Goal: Transaction & Acquisition: Register for event/course

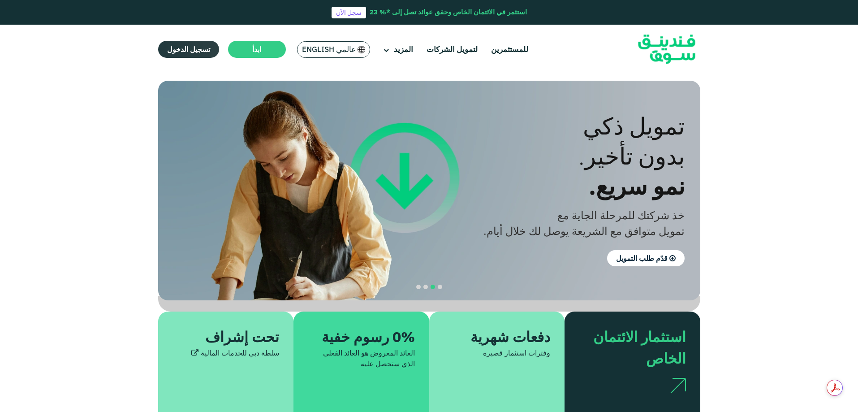
click at [190, 51] on span "تسجيل الدخول" at bounding box center [188, 49] width 43 height 9
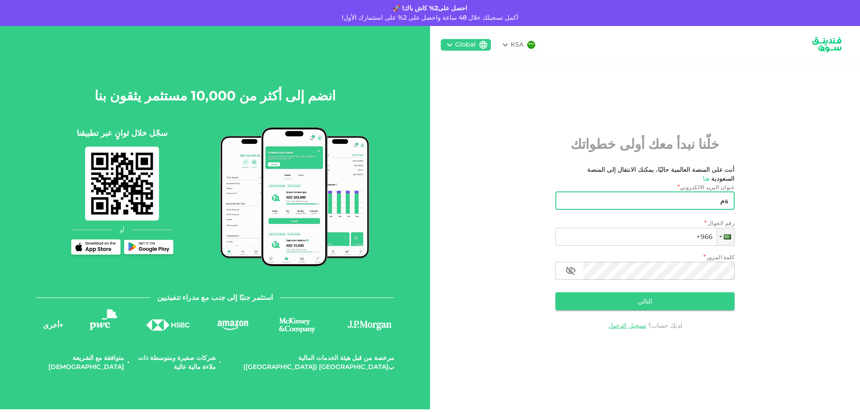
type input "ة"
type input "[EMAIL_ADDRESS][DOMAIN_NAME]"
type input "[PHONE_NUMBER]"
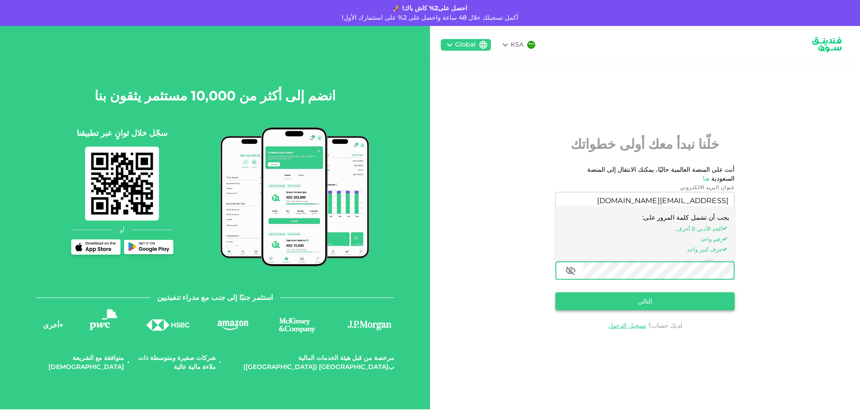
click at [636, 292] on button "التالي" at bounding box center [645, 301] width 179 height 18
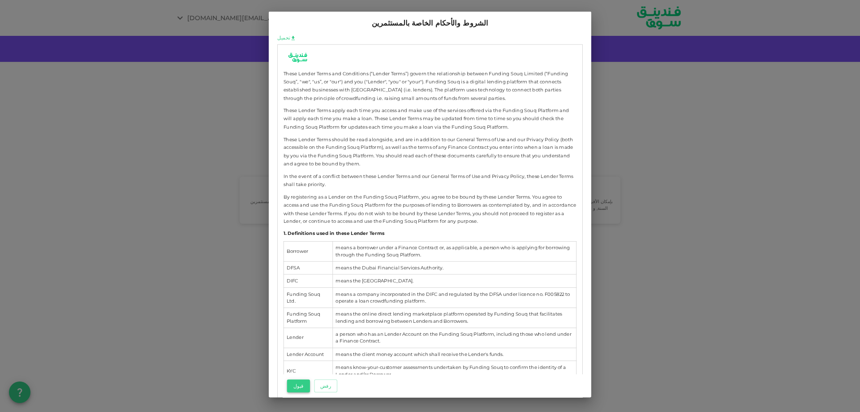
click at [296, 383] on button "قبول" at bounding box center [298, 385] width 23 height 13
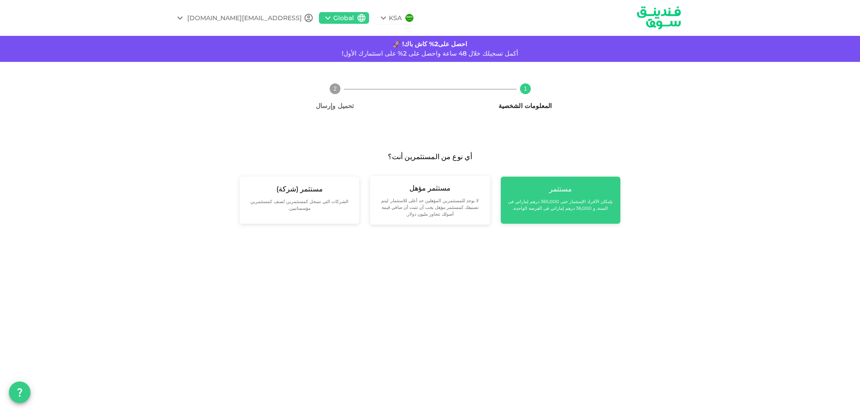
click at [565, 214] on div "مستثمر بإمكان الأفراد الإستثمار حتى 365,000 درهم إماراتي فى السنة, و 36,000 دره…" at bounding box center [561, 200] width 120 height 47
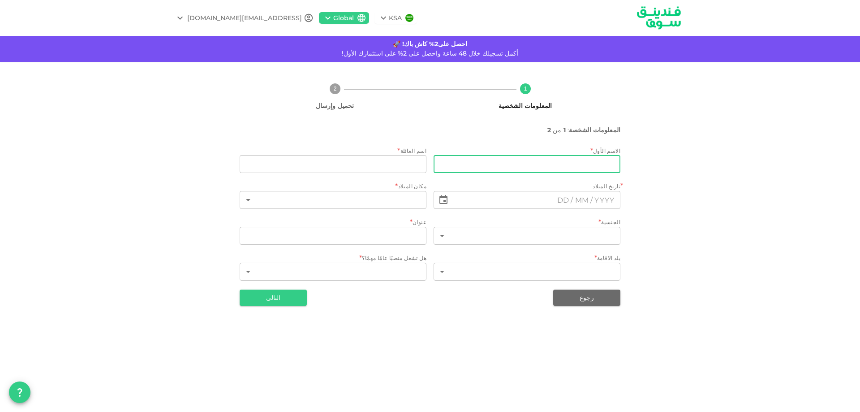
click at [565, 164] on input "firstName" at bounding box center [527, 164] width 187 height 18
type input "Mohammed"
type input "Latta"
type input "Saudi Arabia"
type input "Almassane St, Alhamra District"
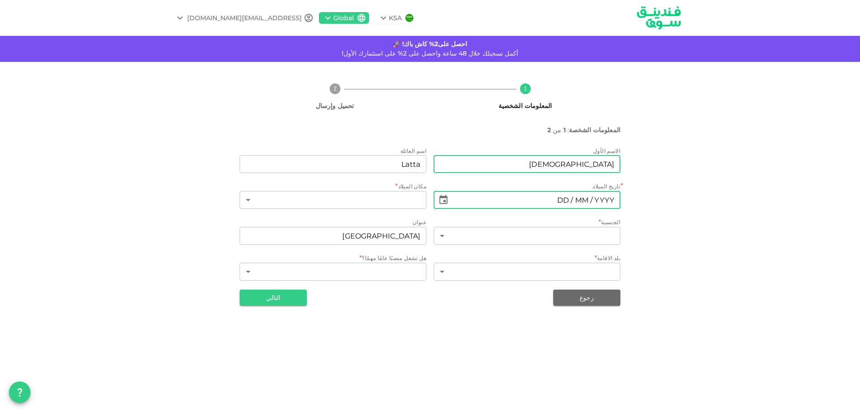
click at [556, 200] on input "⁦⁨DD⁩ / ⁨MM⁩ / ⁨YYYY⁩⁩" at bounding box center [537, 200] width 168 height 18
type input "⁦⁨23⁩ / ⁨08⁩ / ⁨1983⁩⁩"
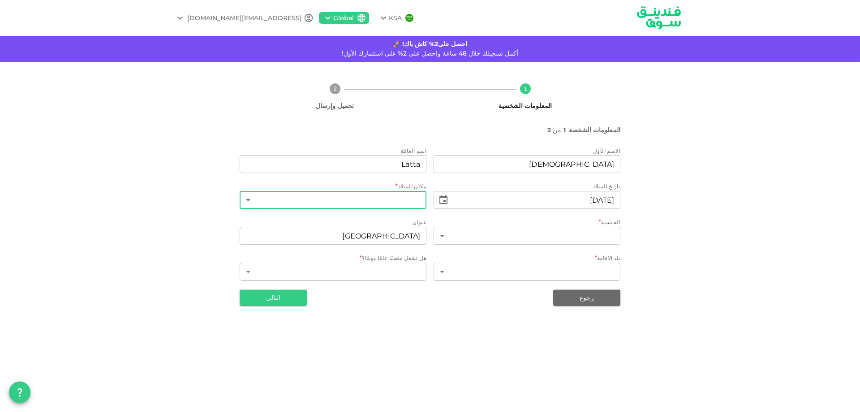
click at [337, 193] on body "KSA Global mlatta1@hotmail.com احصل على2% كاش باك! 🚀 أكمل تسجيلك خلال 48 ساعة و…" at bounding box center [430, 206] width 860 height 412
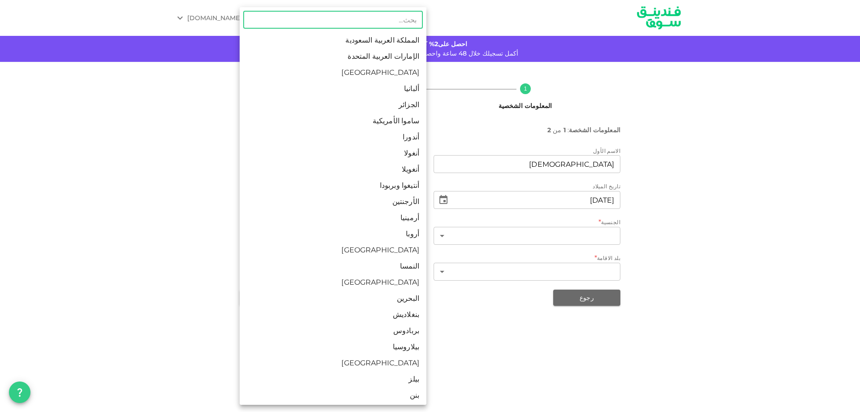
click at [397, 42] on li "المملكة العربية السعودية" at bounding box center [333, 40] width 187 height 16
type input "1"
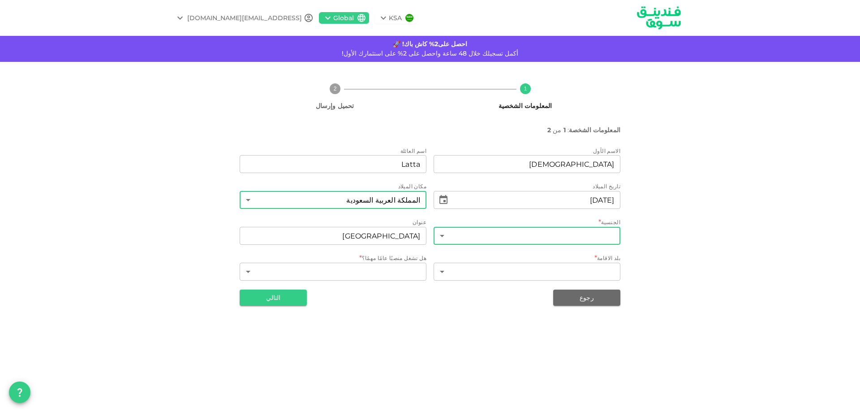
click at [535, 231] on body "KSA Global mlatta1@hotmail.com احصل على2% كاش باك! 🚀 أكمل تسجيلك خلال 48 ساعة و…" at bounding box center [430, 206] width 860 height 412
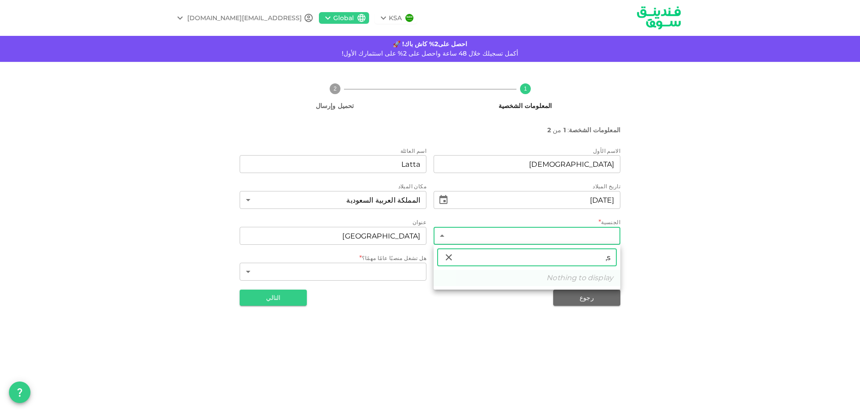
type input "s"
type input "سوري"
click at [577, 293] on li "سوريا" at bounding box center [527, 294] width 187 height 16
type input "190"
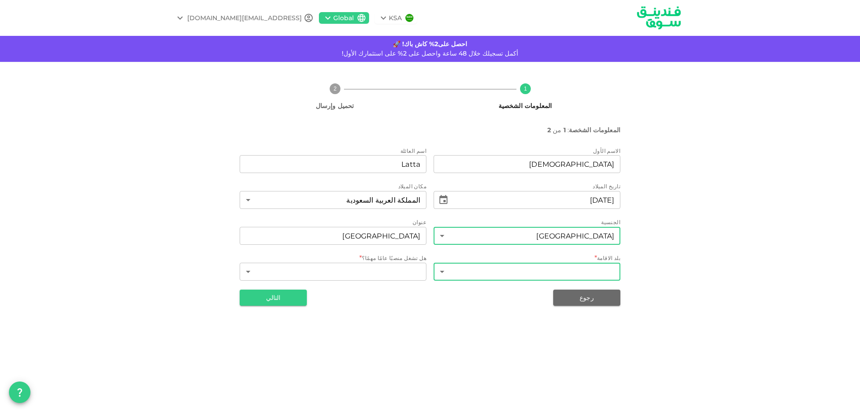
click at [587, 271] on body "KSA Global mlatta1@hotmail.com احصل على2% كاش باك! 🚀 أكمل تسجيلك خلال 48 ساعة و…" at bounding box center [430, 206] width 860 height 412
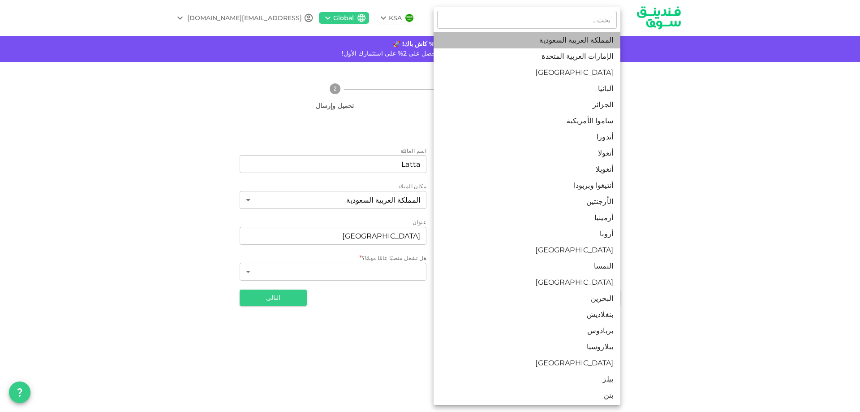
click at [563, 43] on li "المملكة العربية السعودية" at bounding box center [527, 40] width 187 height 16
type input "1"
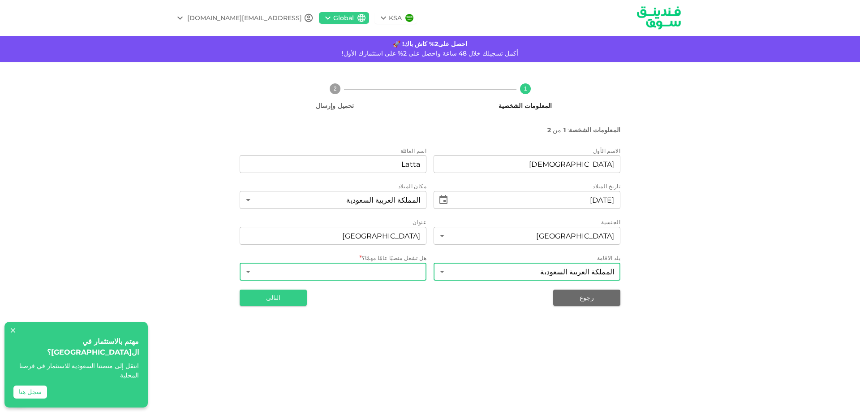
click at [385, 279] on body "KSA Global mlatta1@hotmail.com احصل على2% كاش باك! 🚀 أكمل تسجيلك خلال 48 ساعة و…" at bounding box center [430, 206] width 860 height 412
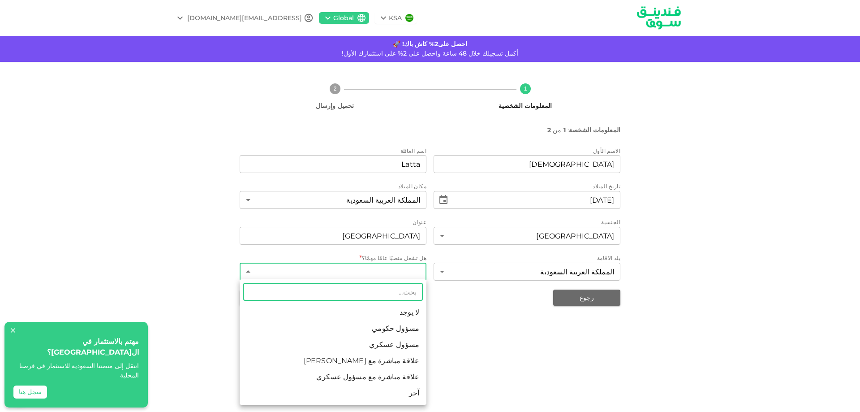
click at [402, 309] on li "لا يوجد" at bounding box center [333, 312] width 187 height 16
type input "1"
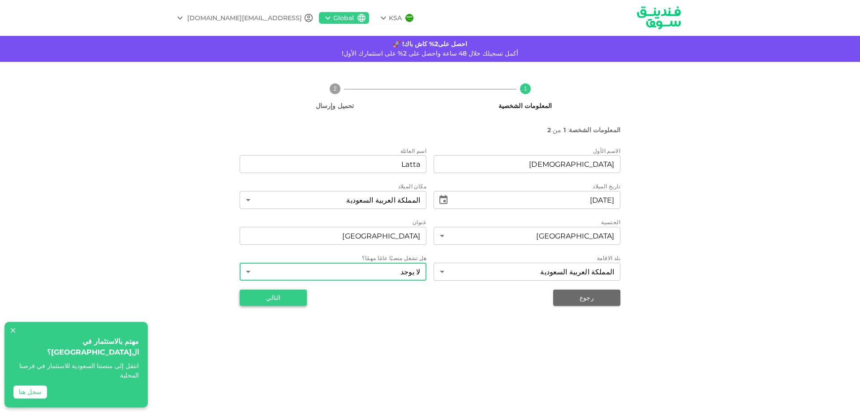
click at [279, 300] on button "التالي" at bounding box center [273, 297] width 67 height 16
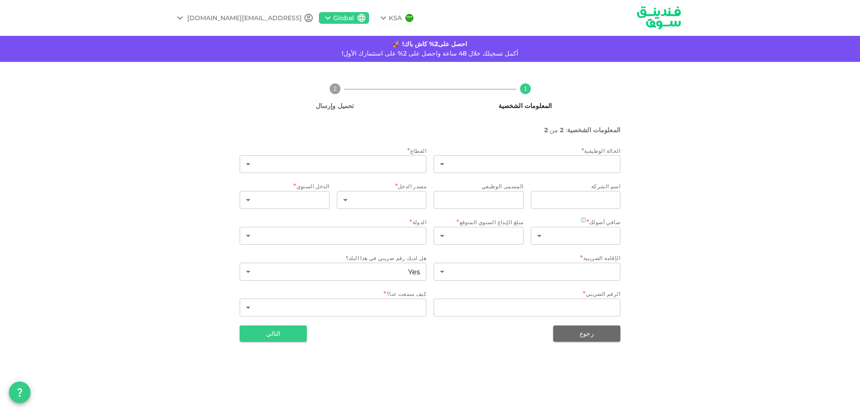
type input "1"
type input "false"
click at [513, 165] on body "KSA Global mlatta1@hotmail.com احصل على2% كاش باك! 🚀 أكمل تسجيلك خلال 48 ساعة و…" at bounding box center [430, 206] width 860 height 412
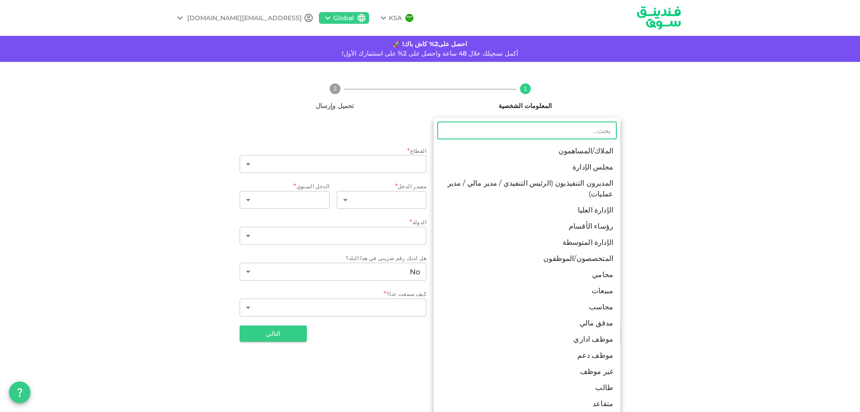
click at [553, 185] on li "المديرون التنفيذيون (الرئيس التنفيذي / مدير مالي / مدير عمليات)" at bounding box center [527, 188] width 187 height 27
type input "3"
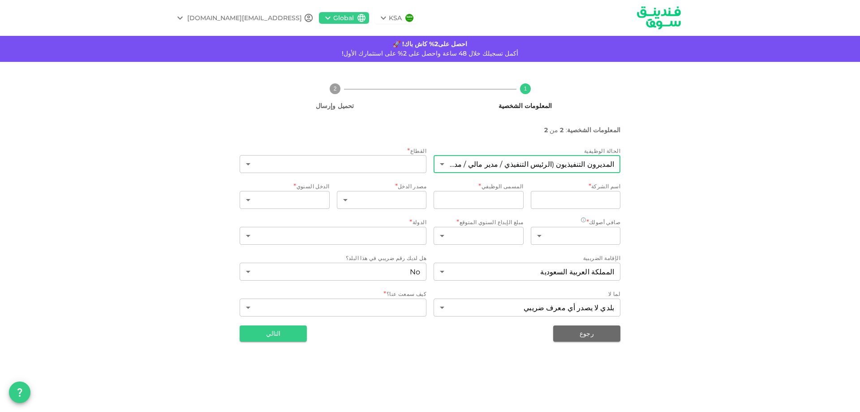
click at [379, 175] on div "​ ​" at bounding box center [333, 165] width 187 height 20
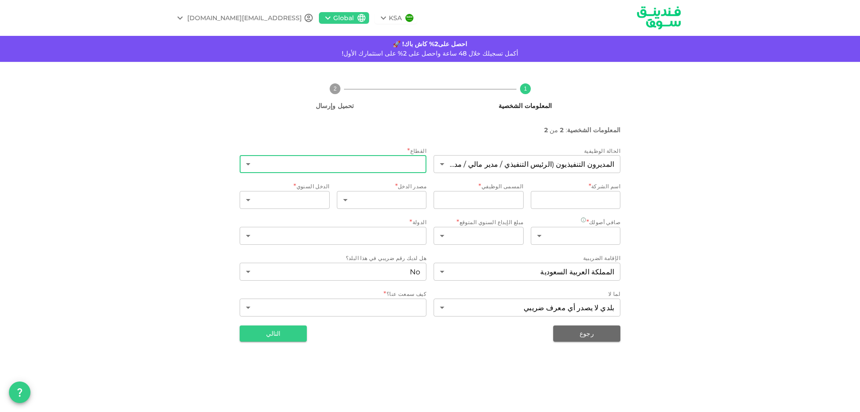
click at [379, 170] on body "KSA Global mlatta1@hotmail.com احصل على2% كاش باك! 🚀 أكمل تسجيلك خلال 48 ساعة و…" at bounding box center [430, 206] width 860 height 412
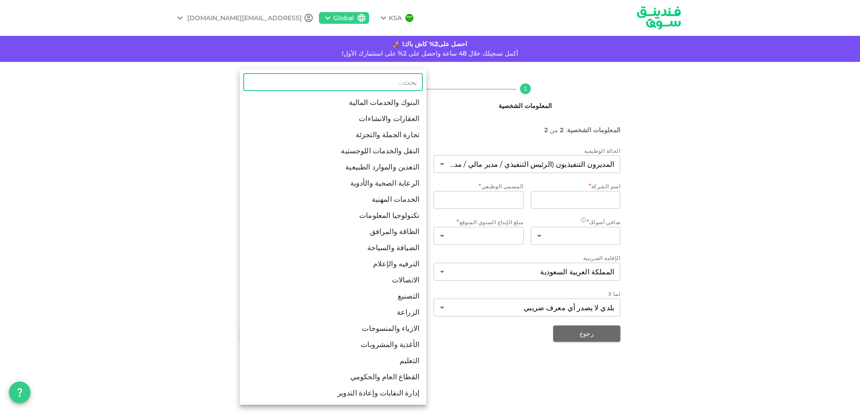
click at [396, 181] on li "الرعاية الصحية والأدوية" at bounding box center [333, 183] width 187 height 16
type input "6"
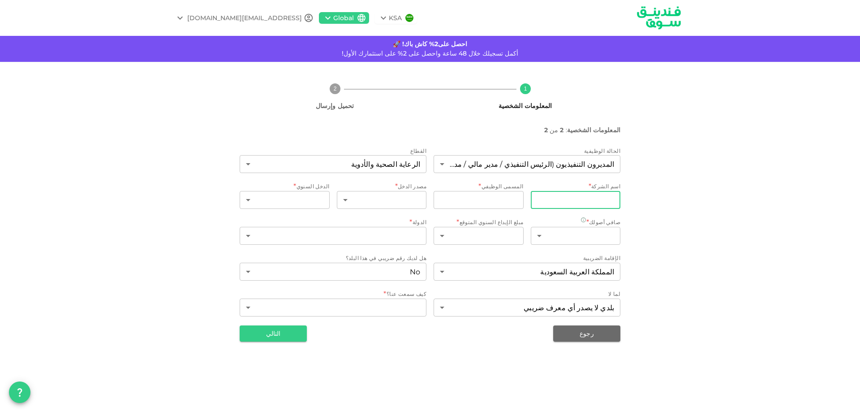
click at [578, 201] on input "companyName" at bounding box center [576, 200] width 90 height 18
type input "شركة التوريدات العلمية للتجارة"
click at [489, 198] on input "jobTitle" at bounding box center [479, 200] width 90 height 18
type input "OM"
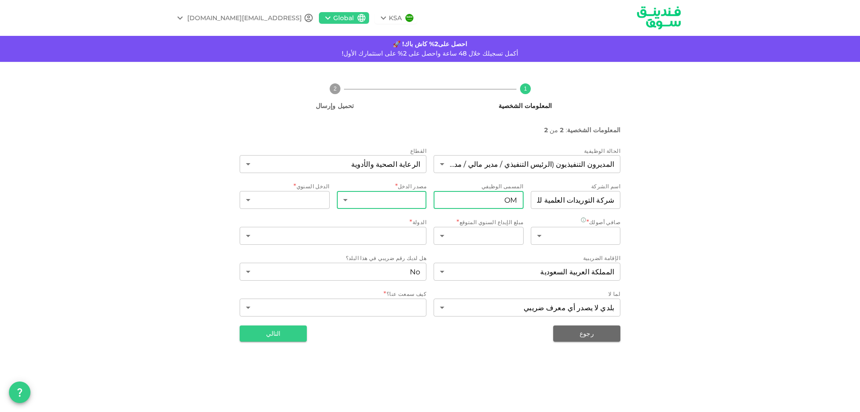
click at [390, 191] on body "KSA Global mlatta1@hotmail.com احصل على2% كاش باك! 🚀 أكمل تسجيلك خلال 48 ساعة و…" at bounding box center [430, 206] width 860 height 412
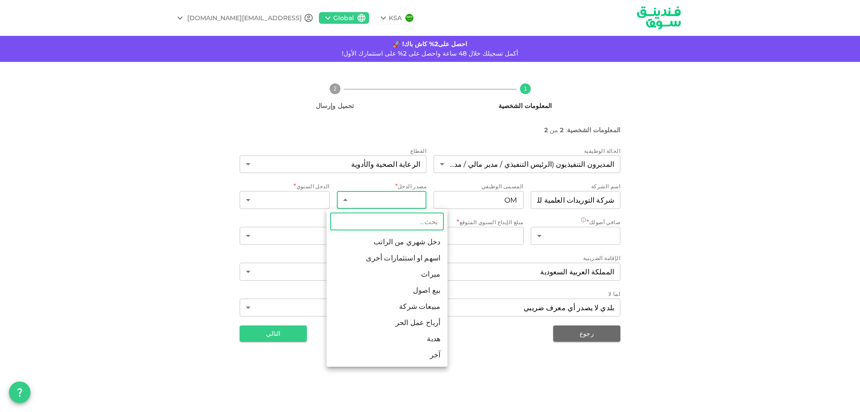
click at [406, 242] on li "دخل شهري من الراتب" at bounding box center [387, 242] width 121 height 16
type input "1"
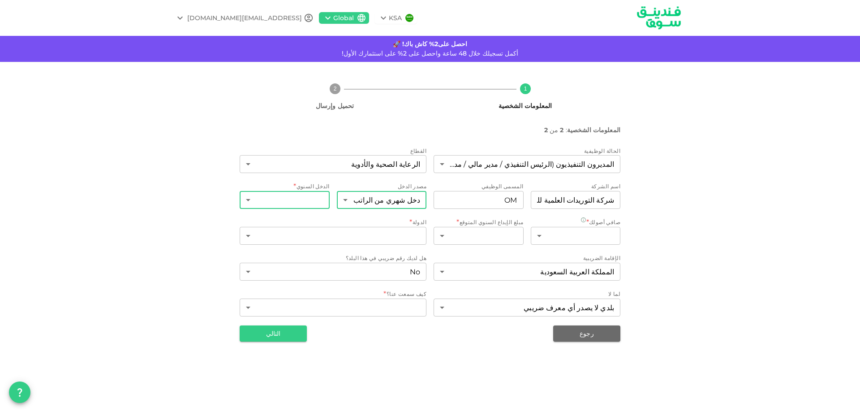
click at [284, 195] on body "KSA Global mlatta1@hotmail.com احصل على2% كاش باك! 🚀 أكمل تسجيلك خلال 48 ساعة و…" at bounding box center [430, 206] width 860 height 412
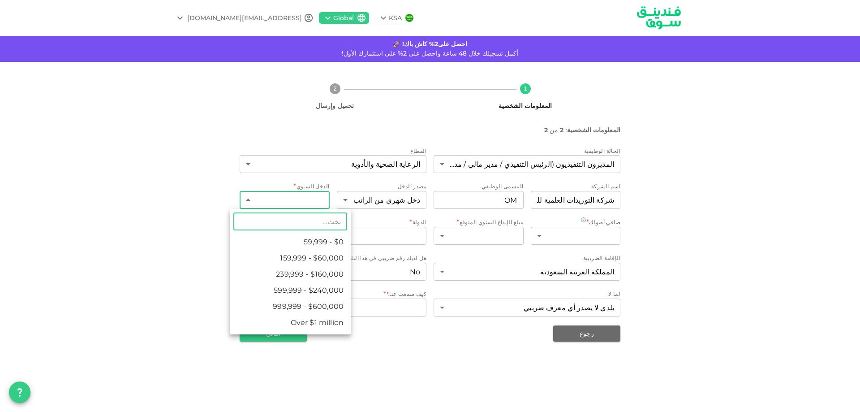
click at [302, 290] on li "$240,000 - 599,999" at bounding box center [290, 290] width 121 height 16
type input "4"
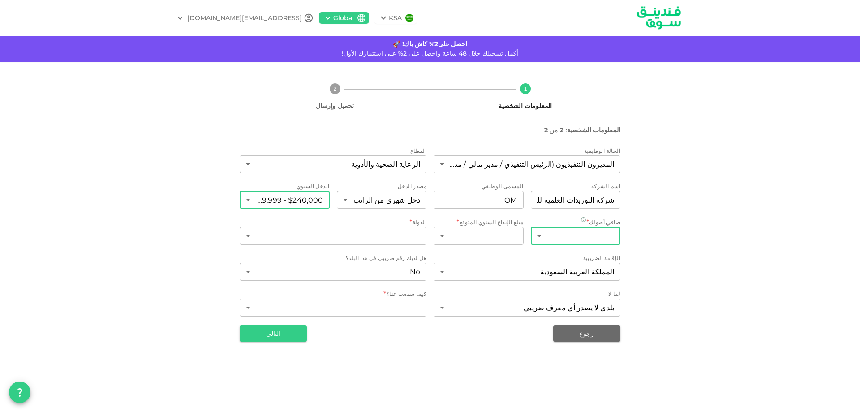
click at [593, 233] on body "KSA Global mlatta1@hotmail.com احصل على2% كاش باك! 🚀 أكمل تسجيلك خلال 48 ساعة و…" at bounding box center [430, 206] width 860 height 412
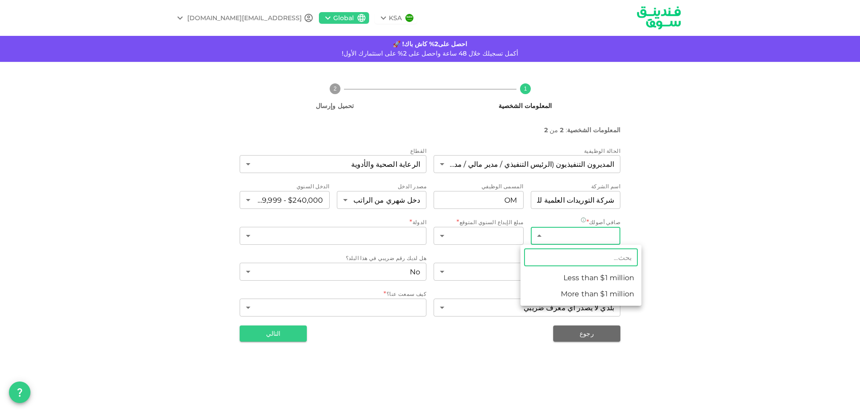
click at [594, 277] on li "Less than $1 million" at bounding box center [581, 278] width 121 height 16
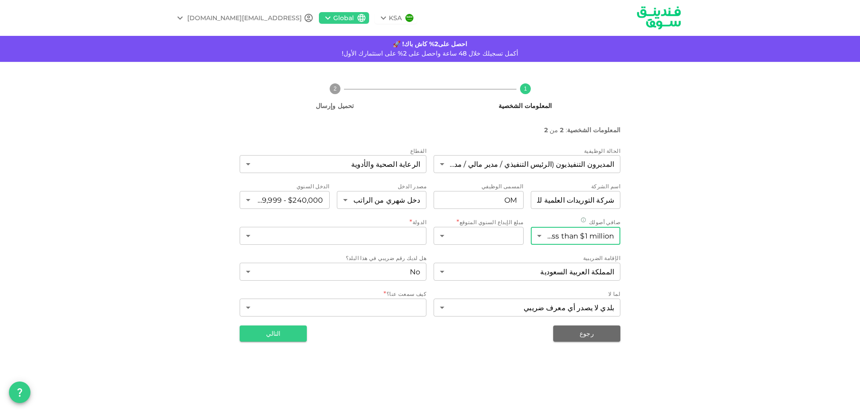
type input "1"
click at [500, 236] on body "KSA Global mlatta1@hotmail.com احصل على2% كاش باك! 🚀 أكمل تسجيلك خلال 48 ساعة و…" at bounding box center [430, 206] width 860 height 412
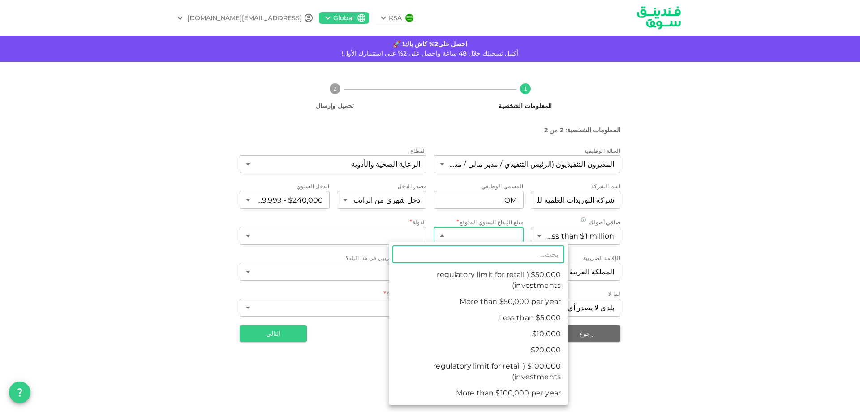
click at [508, 277] on li "$50,000 (regulatory limit for retail investments)" at bounding box center [478, 280] width 179 height 27
type input "4"
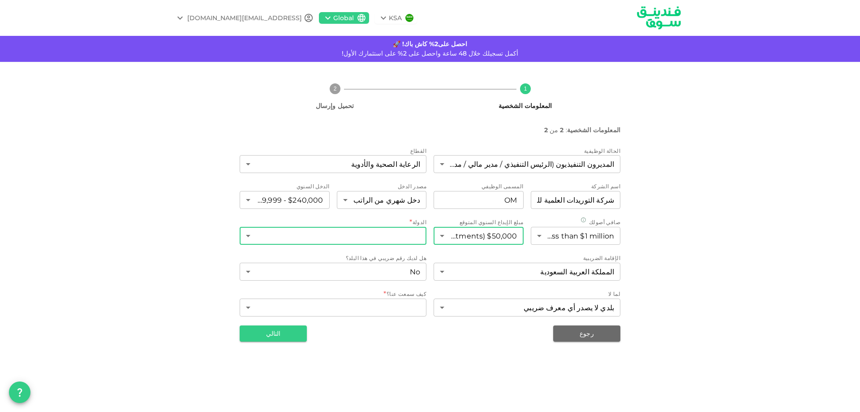
click at [345, 235] on body "KSA Global mlatta1@hotmail.com احصل على2% كاش باك! 🚀 أكمل تسجيلك خلال 48 ساعة و…" at bounding box center [430, 206] width 860 height 412
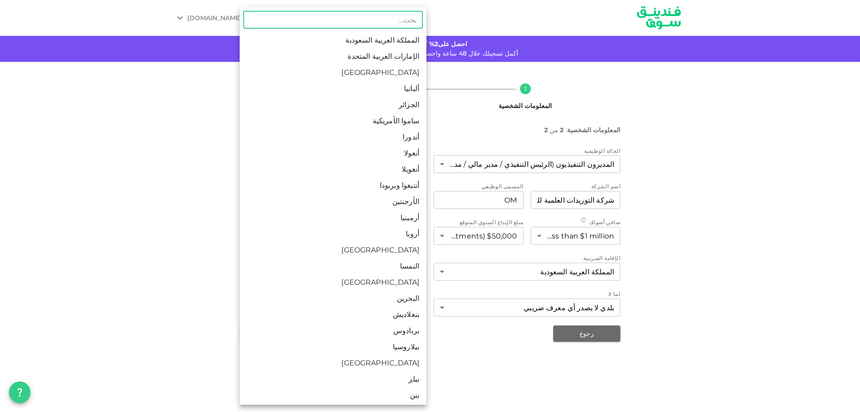
click at [376, 44] on li "المملكة العربية السعودية" at bounding box center [333, 40] width 187 height 16
type input "1"
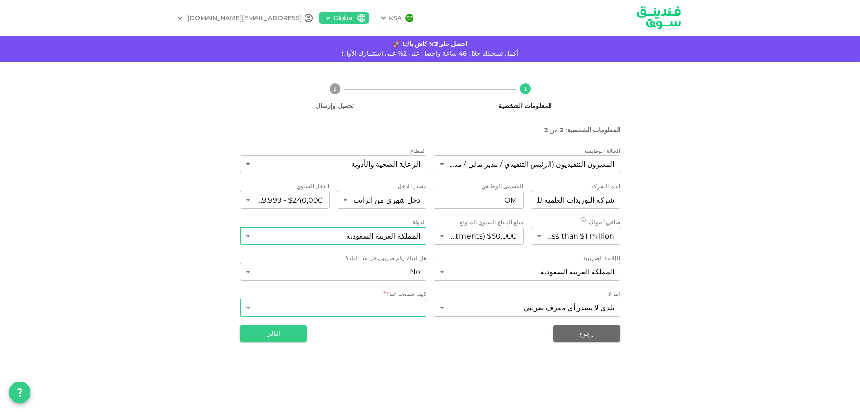
click at [401, 306] on body "KSA Global mlatta1@hotmail.com احصل على2% كاش باك! 🚀 أكمل تسجيلك خلال 48 ساعة و…" at bounding box center [430, 206] width 860 height 412
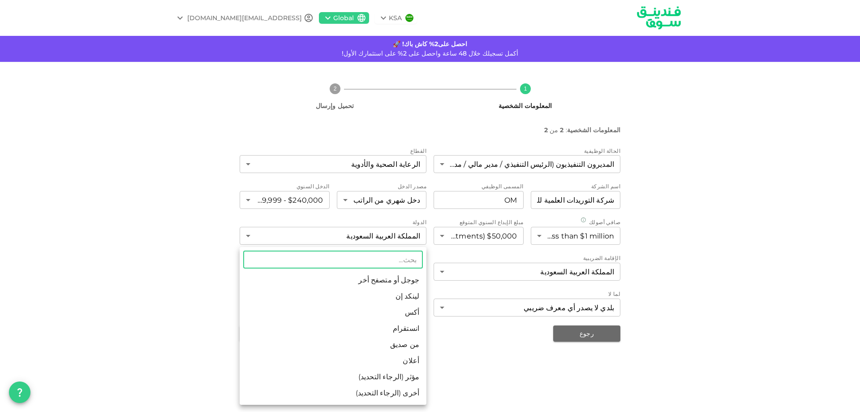
click at [406, 285] on li "جوجل أو متصفح أخر" at bounding box center [333, 280] width 187 height 16
type input "1"
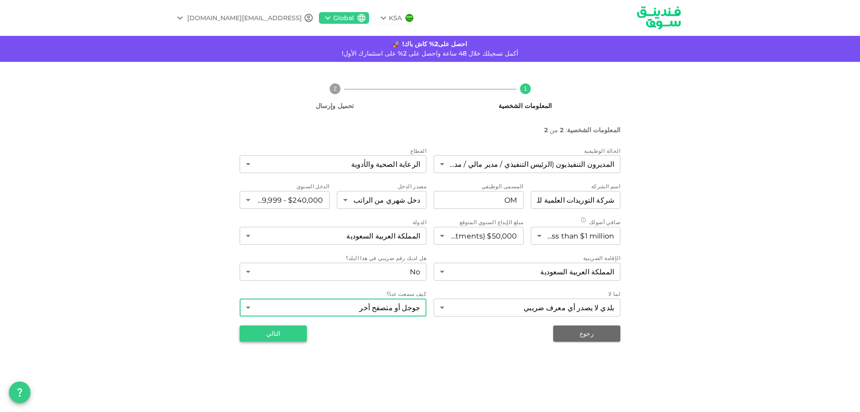
click at [286, 333] on button "التالي" at bounding box center [273, 333] width 67 height 16
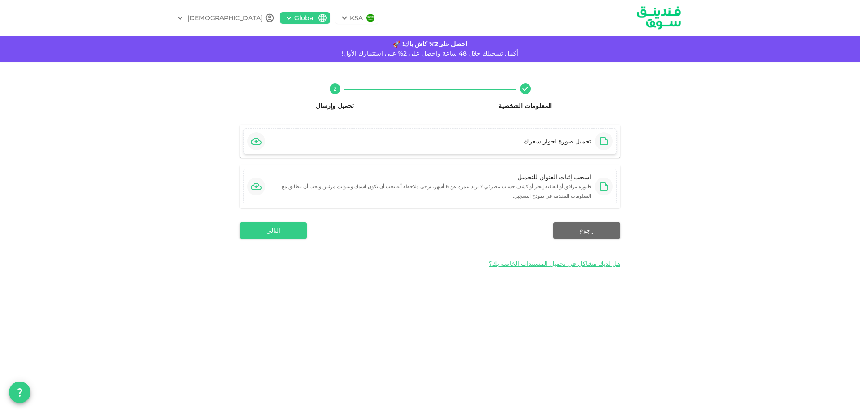
click at [547, 146] on div "تحميل صورة لجواز سفرك" at bounding box center [558, 141] width 68 height 9
click at [526, 184] on small "فاتورة مرافق أو اتفاقية إيجار أو كشف حساب مصرفي لا يزيد عمره عن 6 أشهر. يرجى مل…" at bounding box center [437, 191] width 310 height 16
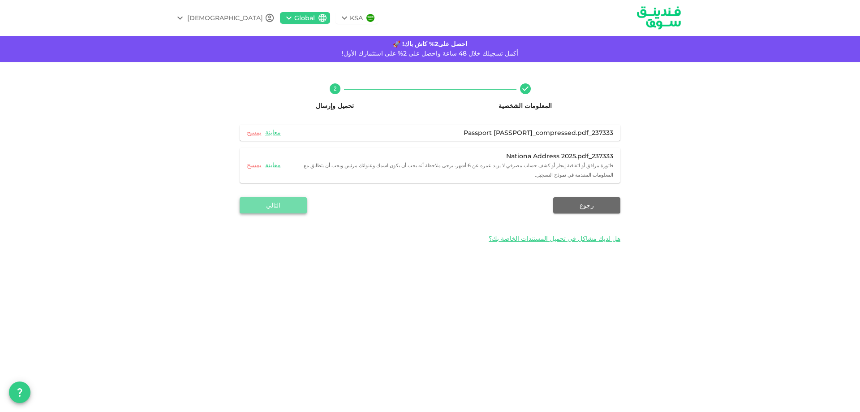
click at [281, 197] on button "التالي" at bounding box center [273, 205] width 67 height 16
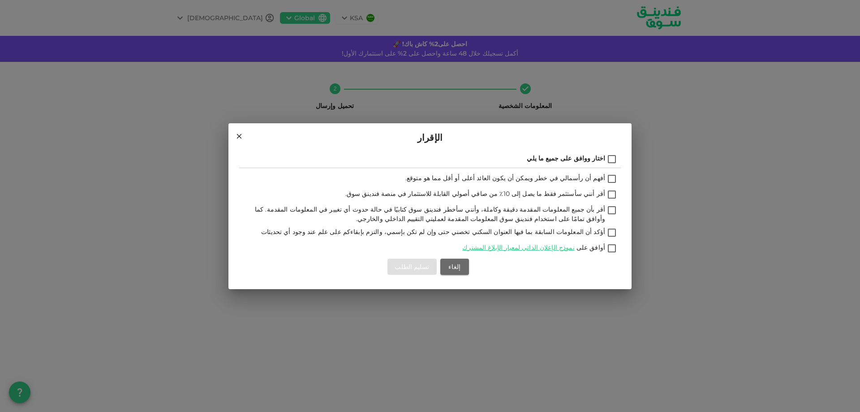
click at [612, 159] on input "اختار ووافق على جميع ما يلي" at bounding box center [611, 160] width 13 height 12
checkbox input "true"
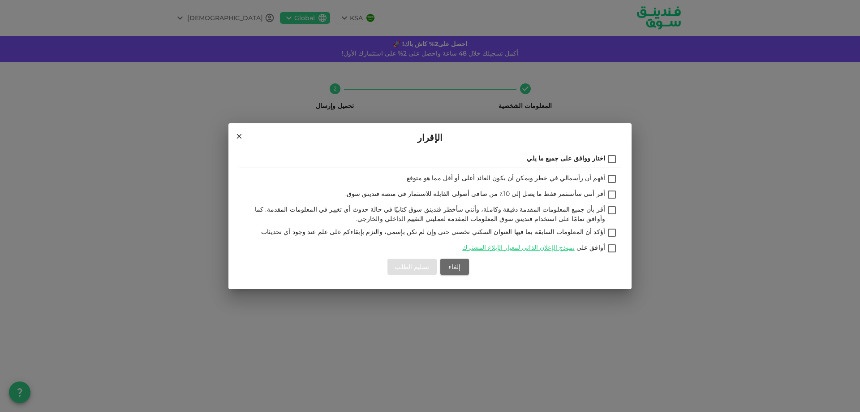
checkbox input "true"
click at [407, 266] on button "تسليم الطلب" at bounding box center [412, 267] width 49 height 16
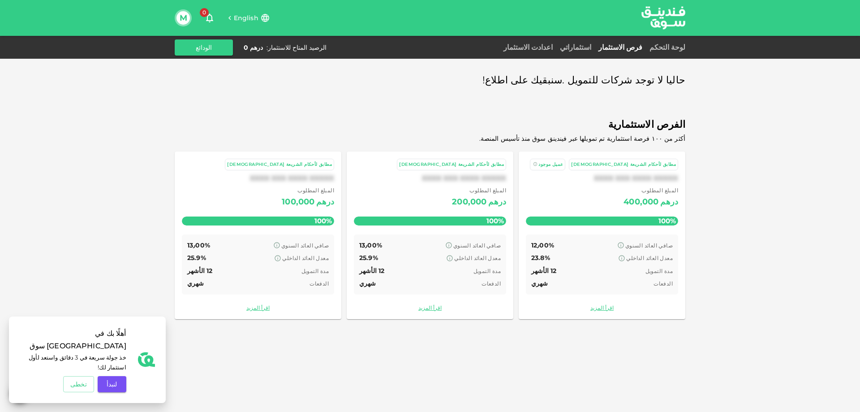
click at [177, 21] on div "M" at bounding box center [183, 17] width 17 height 17
click at [182, 24] on button "M" at bounding box center [183, 17] width 13 height 13
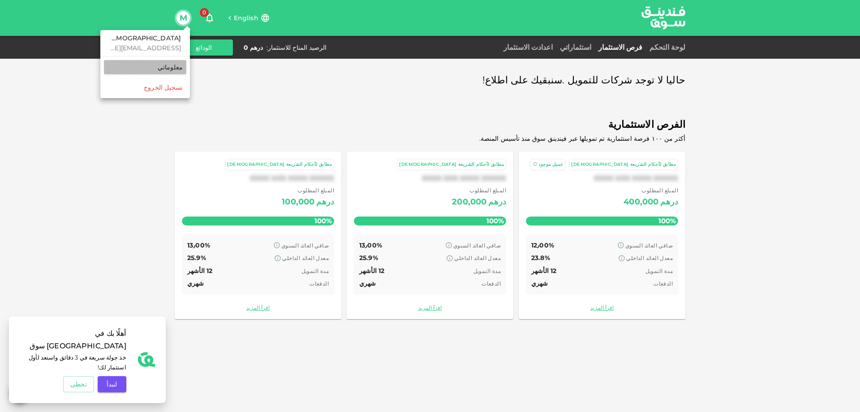
click at [172, 69] on div "معلوماتي" at bounding box center [170, 67] width 25 height 9
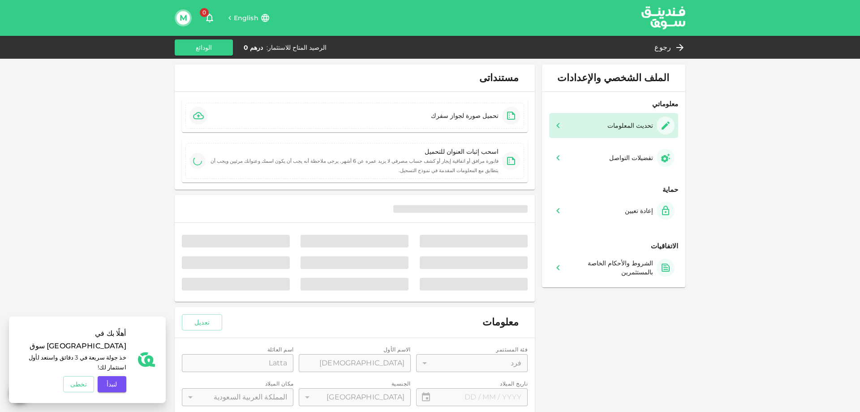
type input "⁦⁨23⁩ / ⁨08⁩ / ⁨1983⁩⁩"
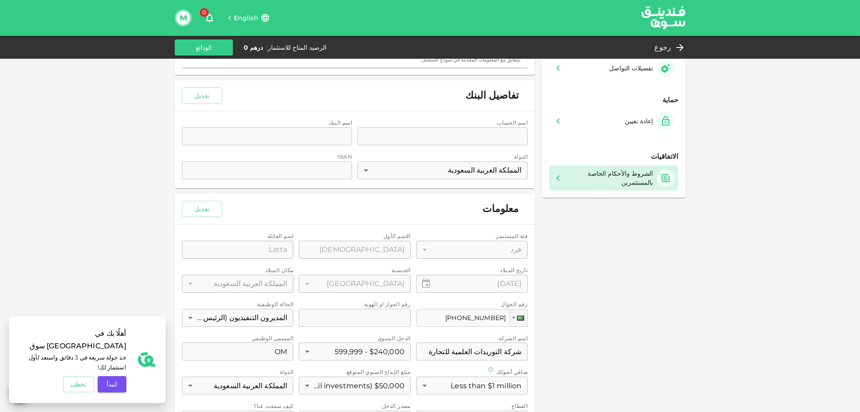
scroll to position [90, 0]
click at [662, 21] on img at bounding box center [663, 17] width 67 height 35
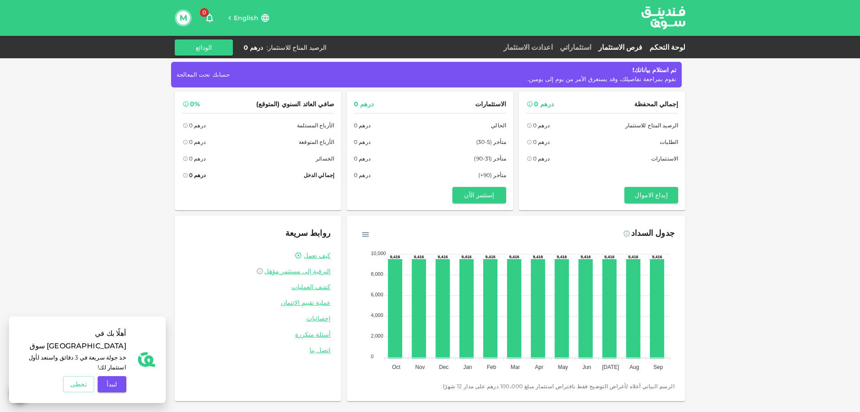
click at [636, 44] on link "فرص الاستثمار" at bounding box center [620, 47] width 51 height 9
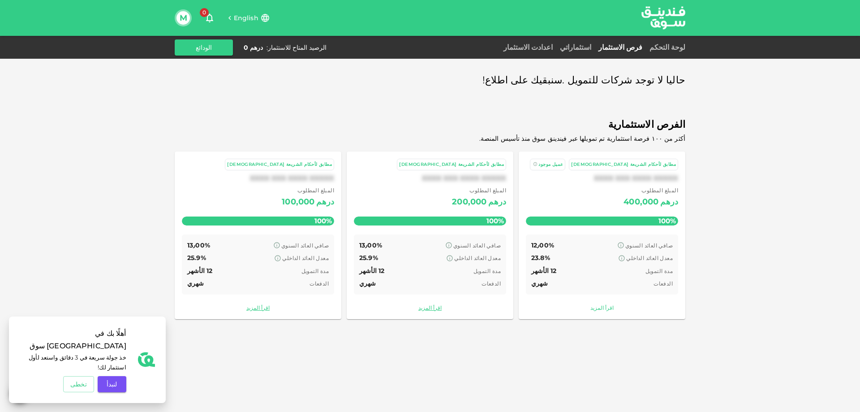
click at [604, 308] on link "اقرأ المزيد" at bounding box center [602, 307] width 152 height 9
click at [595, 42] on div "استثماراتي" at bounding box center [576, 47] width 39 height 11
click at [264, 306] on link "اقرأ المزيد" at bounding box center [258, 307] width 152 height 9
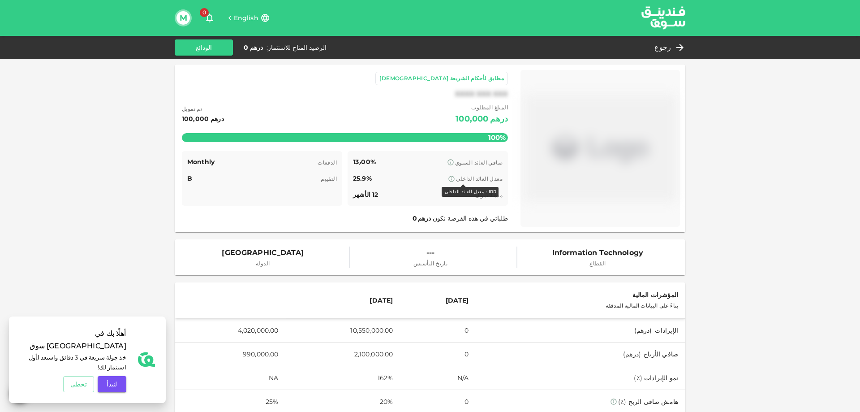
click at [455, 178] on icon at bounding box center [451, 178] width 7 height 7
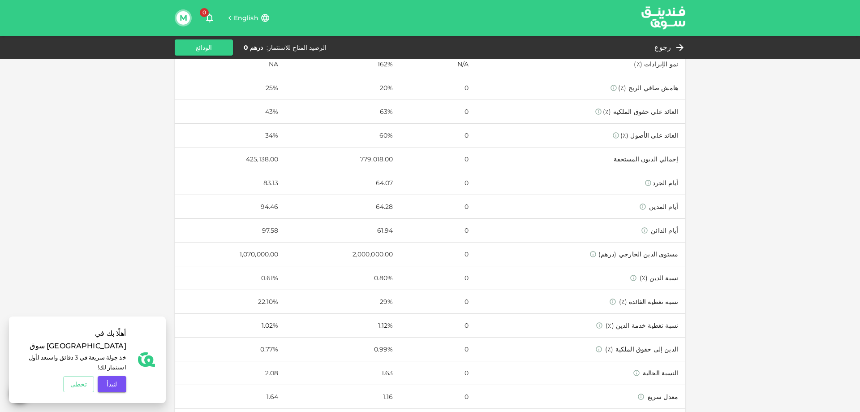
scroll to position [462, 0]
